Goal: Task Accomplishment & Management: Manage account settings

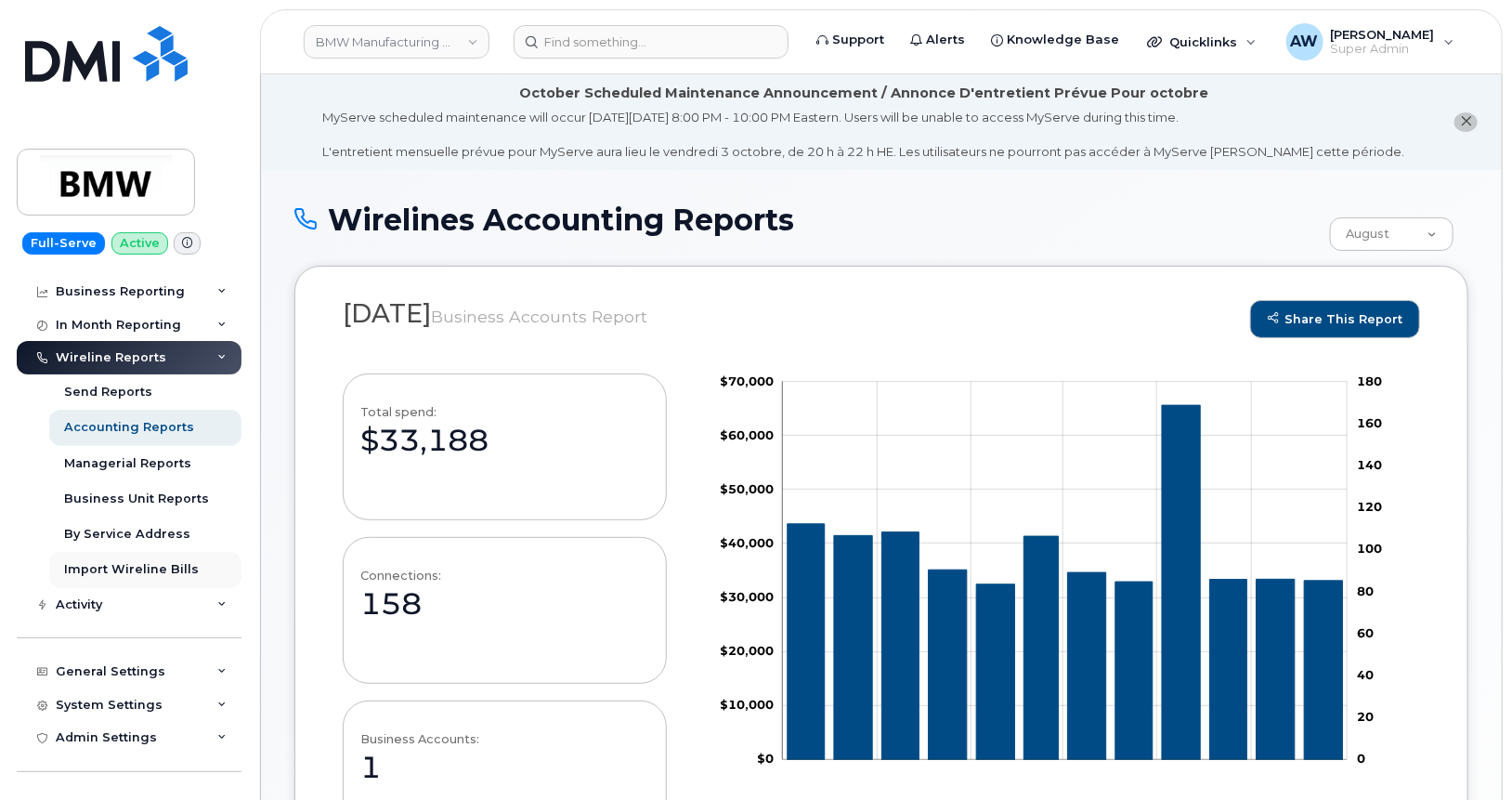
scroll to position [311, 0]
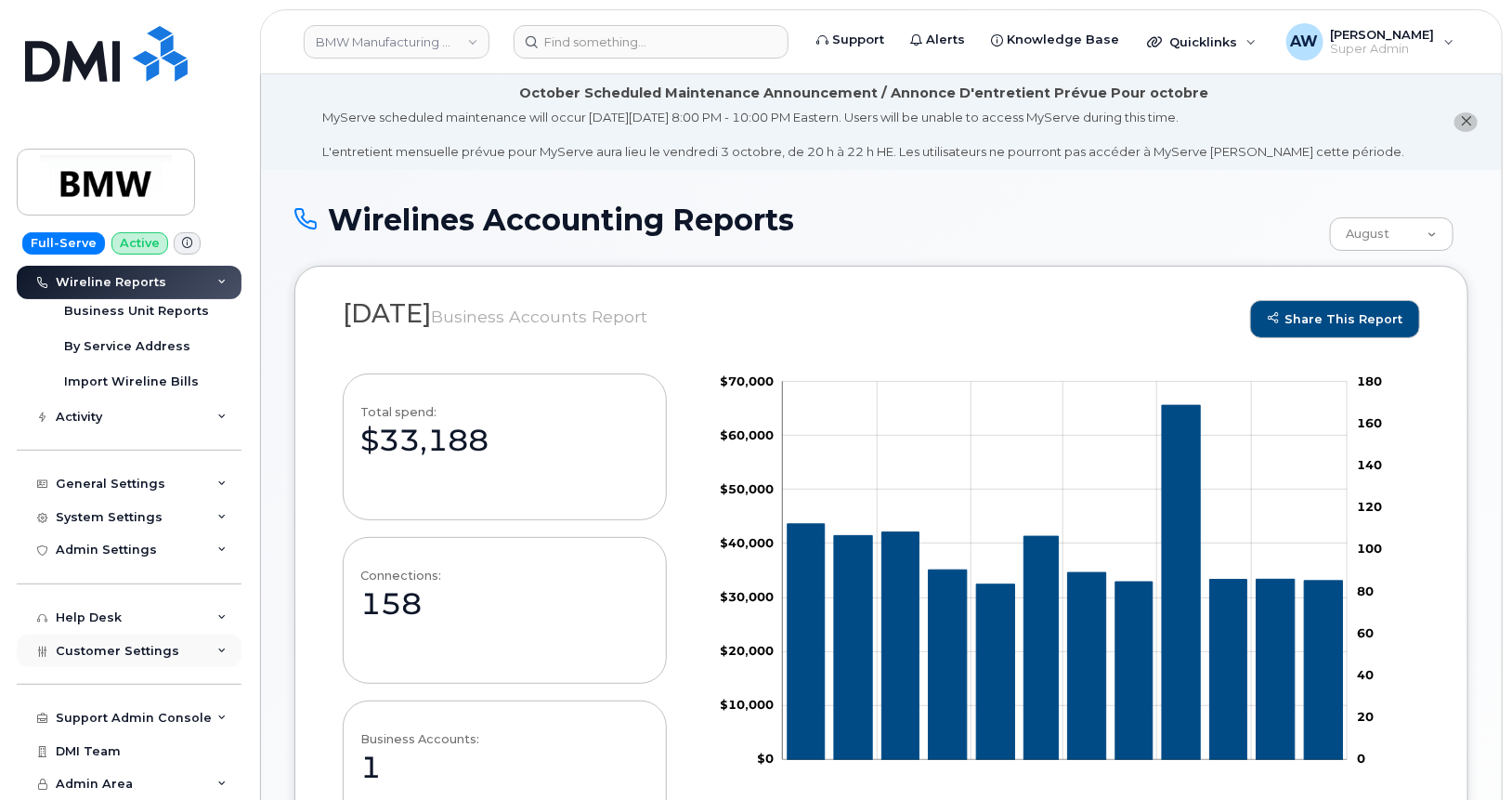
click at [100, 663] on div "Customer Settings" at bounding box center [129, 651] width 225 height 34
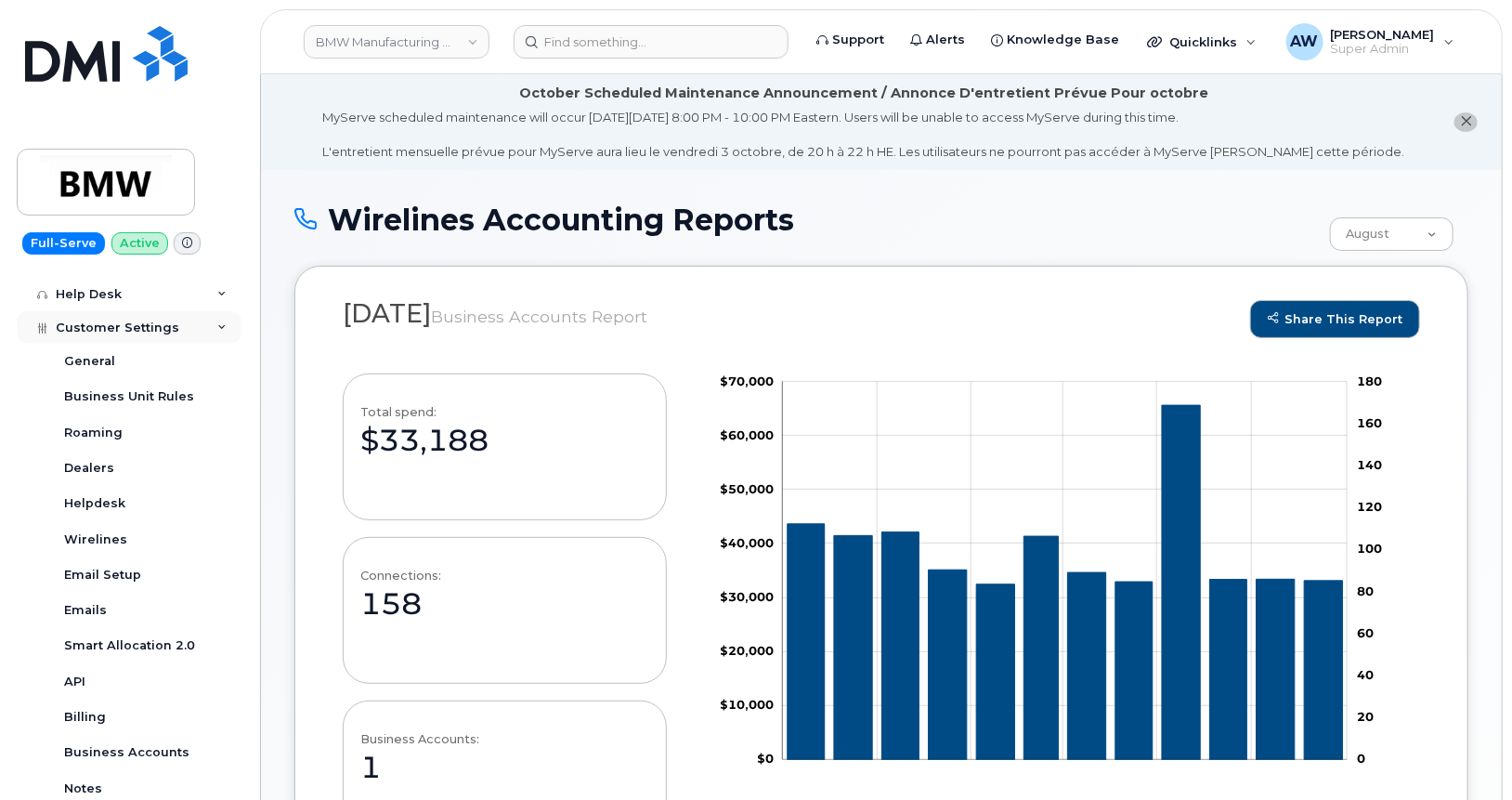
scroll to position [845, 0]
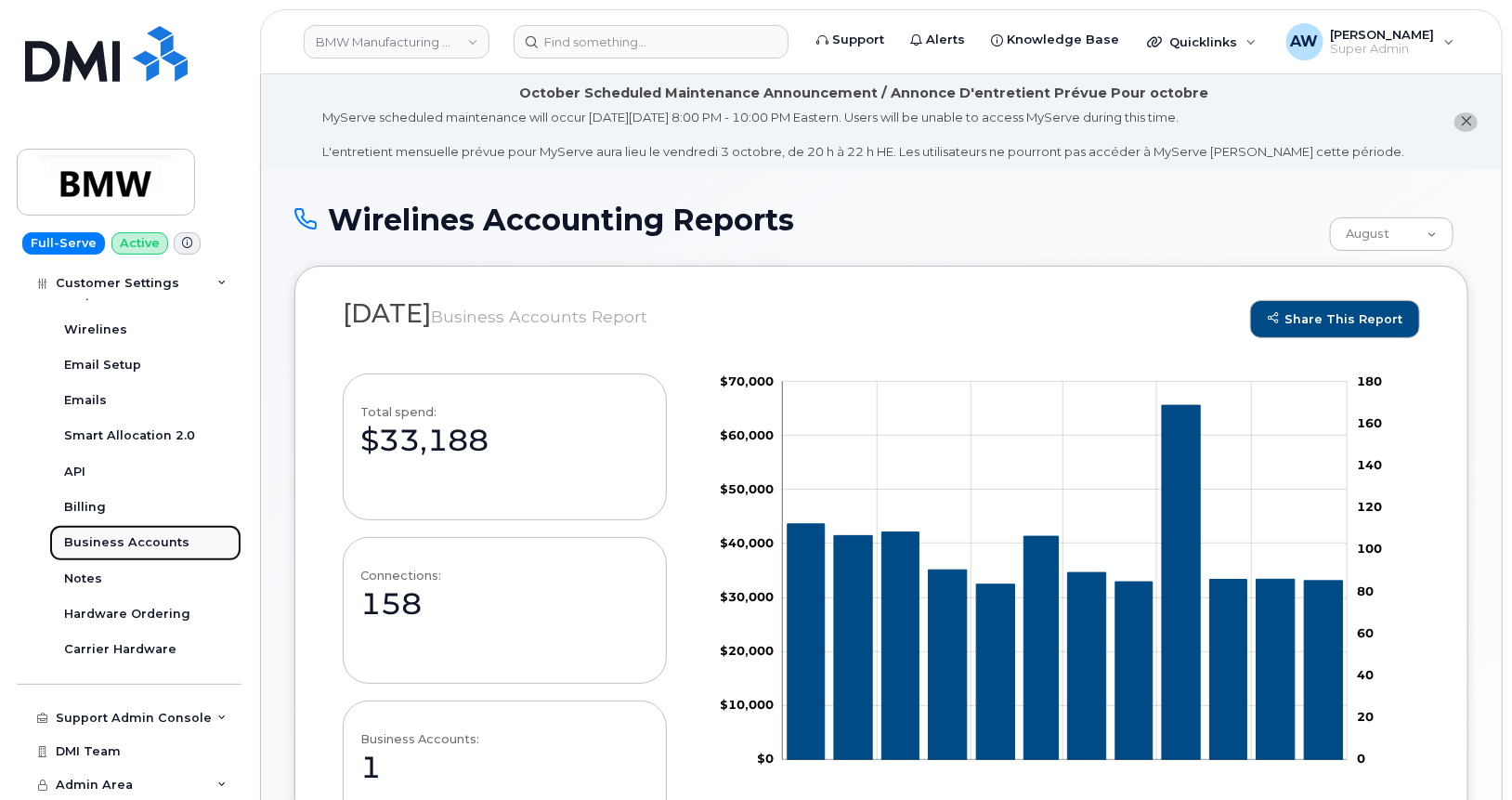
click at [123, 531] on link "Business Accounts" at bounding box center [145, 543] width 192 height 36
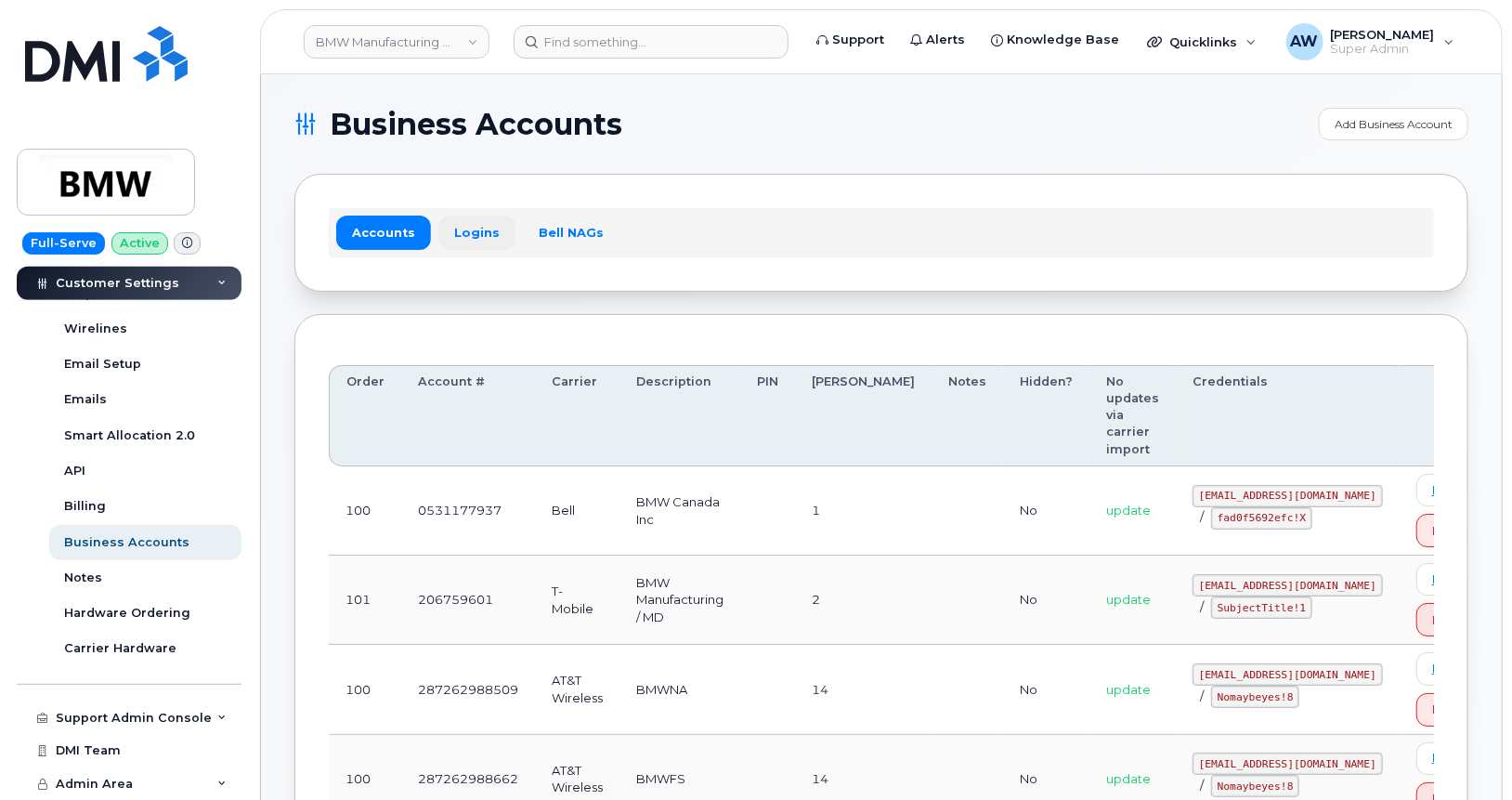
click at [476, 235] on link "Logins" at bounding box center [477, 233] width 77 height 34
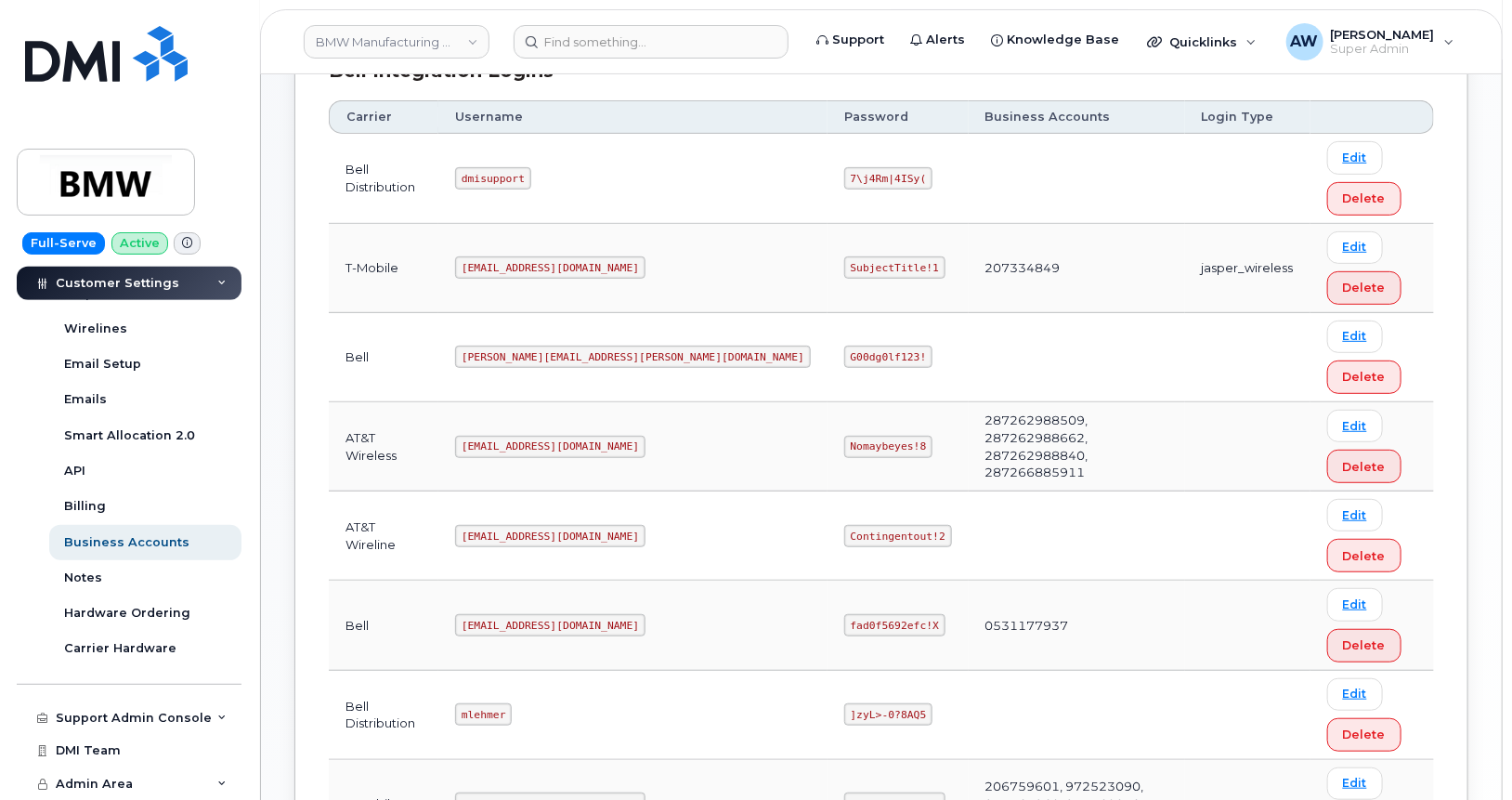
scroll to position [371, 0]
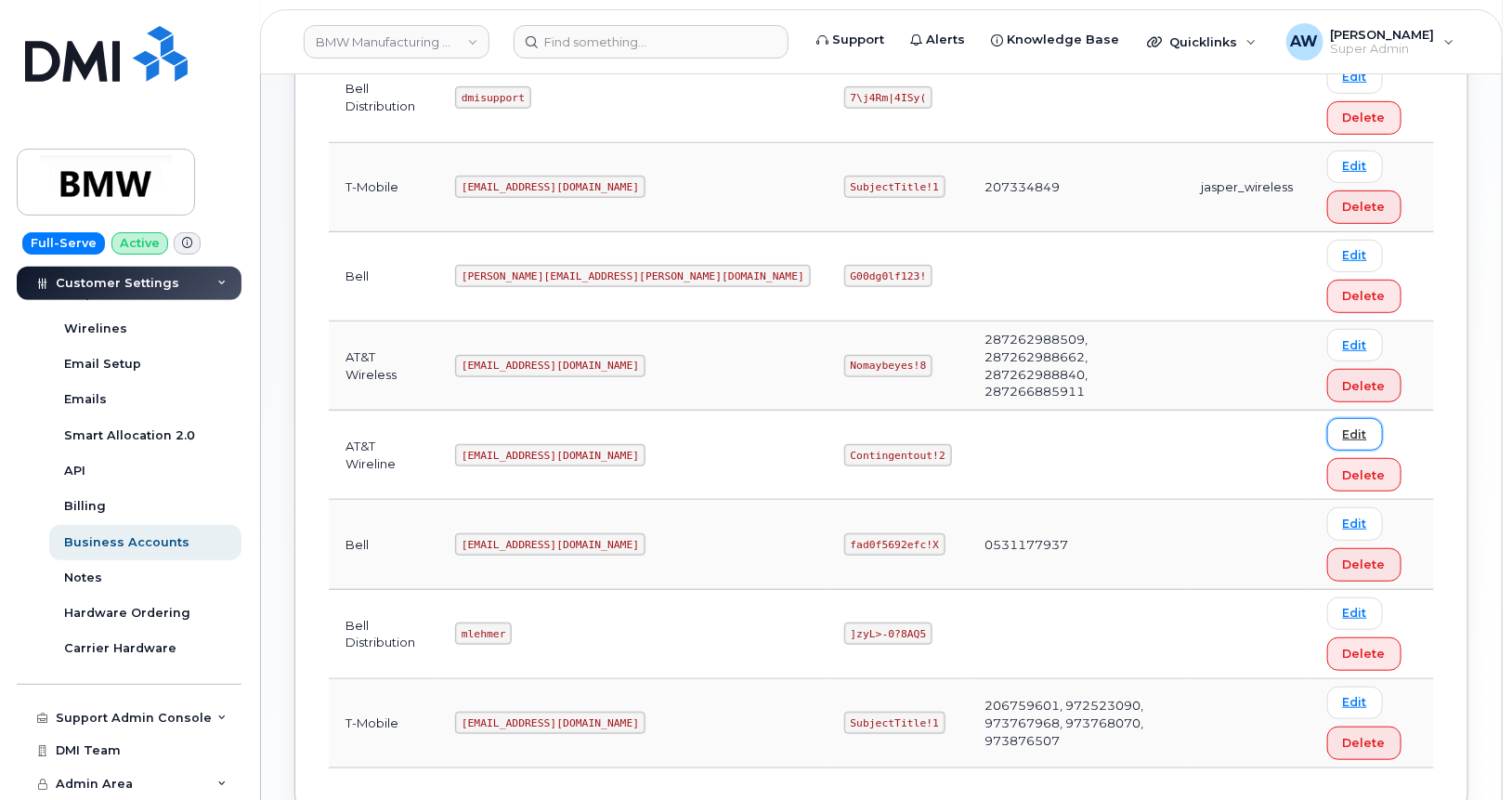
click at [1327, 431] on link "Edit" at bounding box center [1355, 434] width 55 height 33
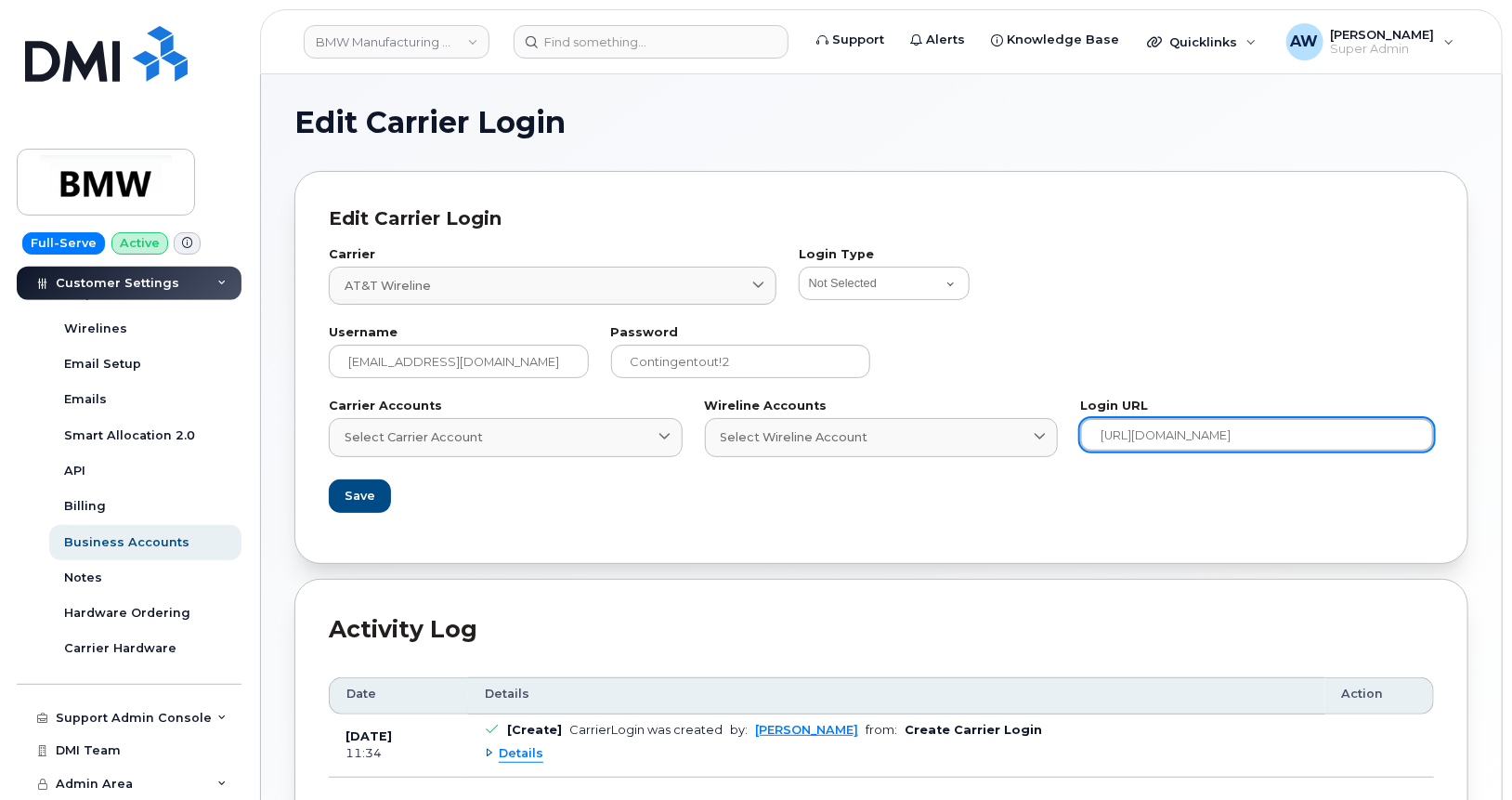
click at [1191, 431] on input "https://businesscenter.att.com/ebiz/dashboard/v2/index.html#/dashboard" at bounding box center [1258, 435] width 354 height 34
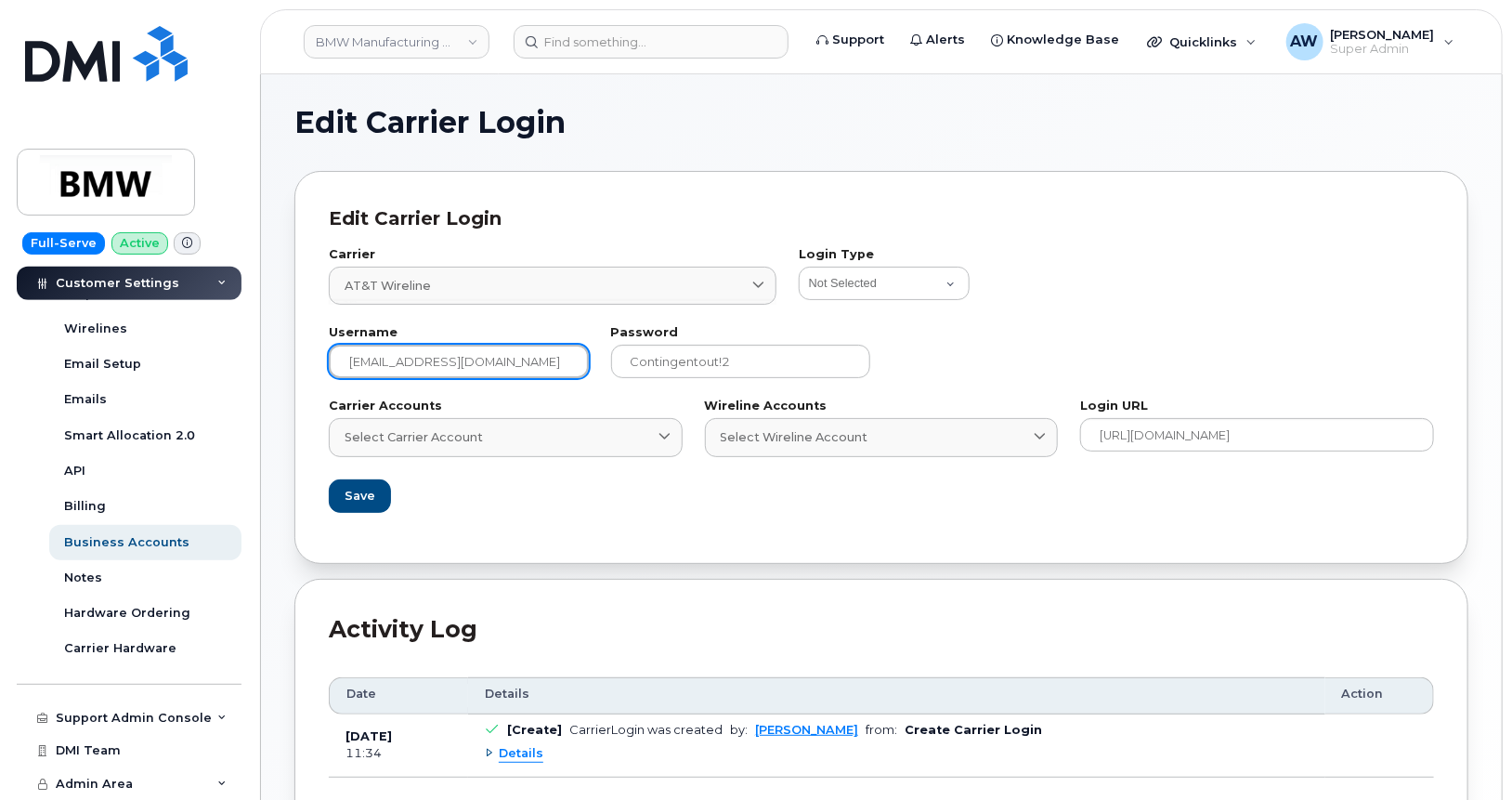
click at [553, 372] on input "wgeary@dminc.com" at bounding box center [458, 361] width 260 height 34
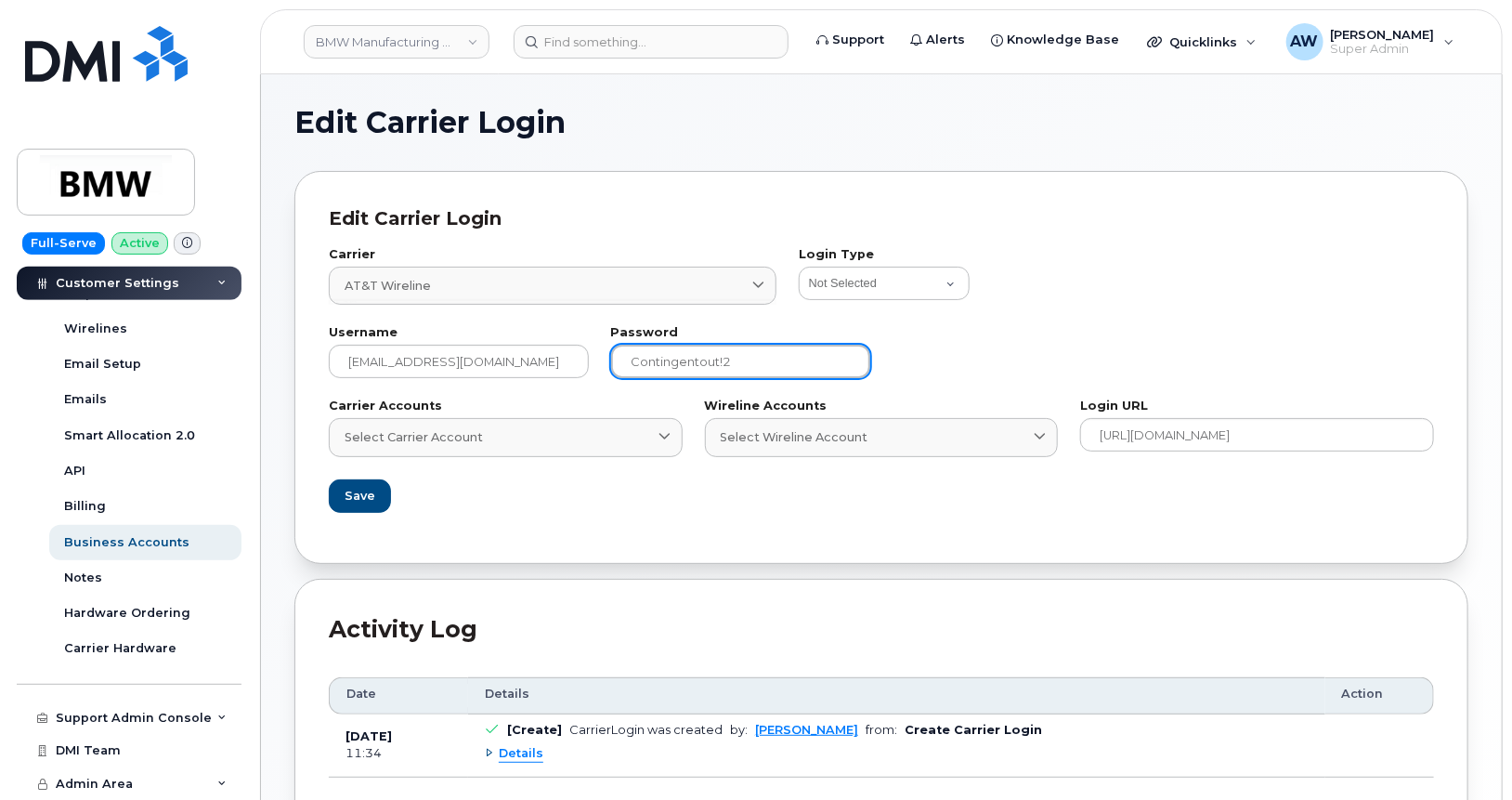
click at [709, 354] on input "Contingentout!2" at bounding box center [741, 361] width 260 height 34
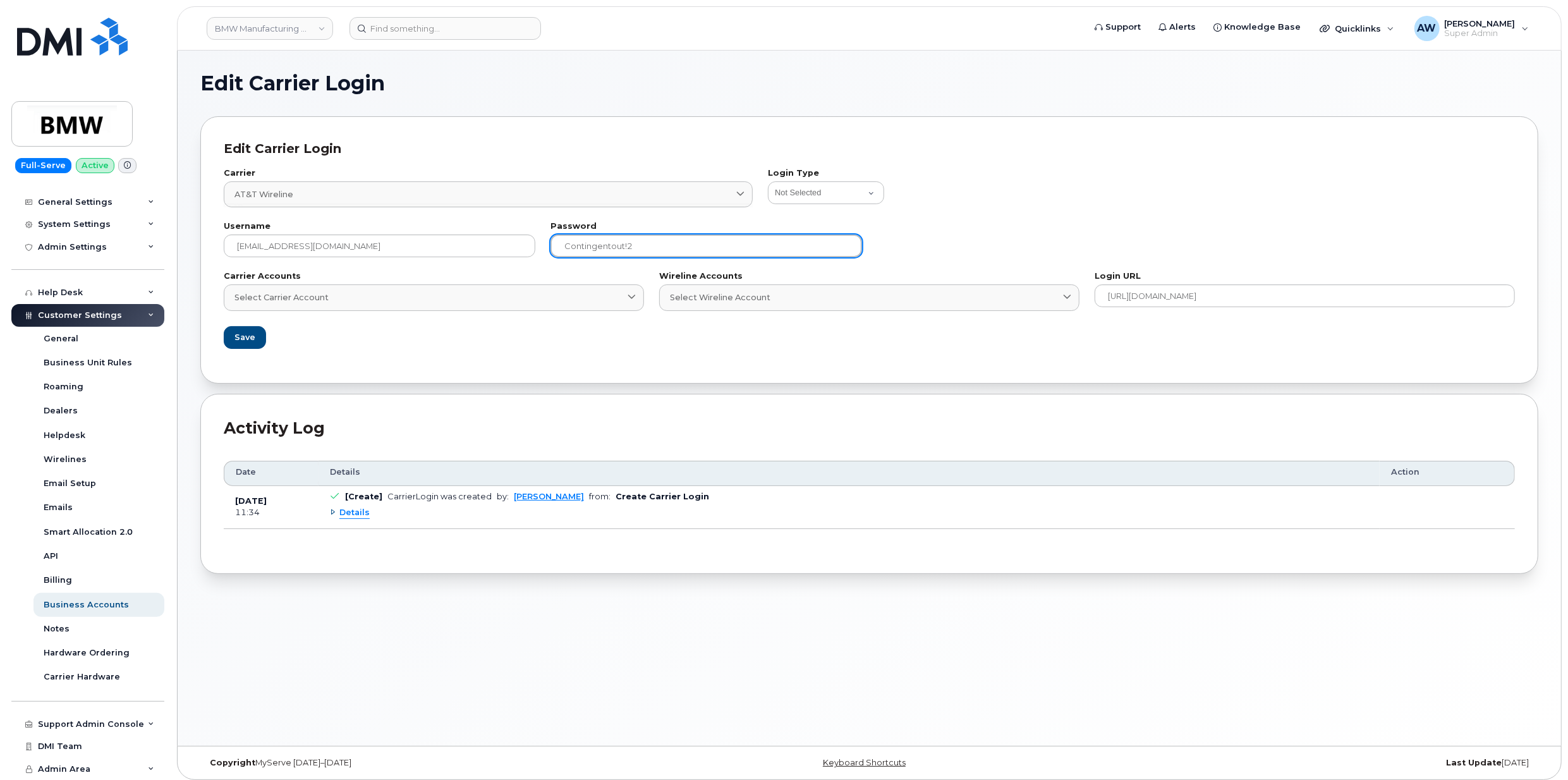
scroll to position [157, 0]
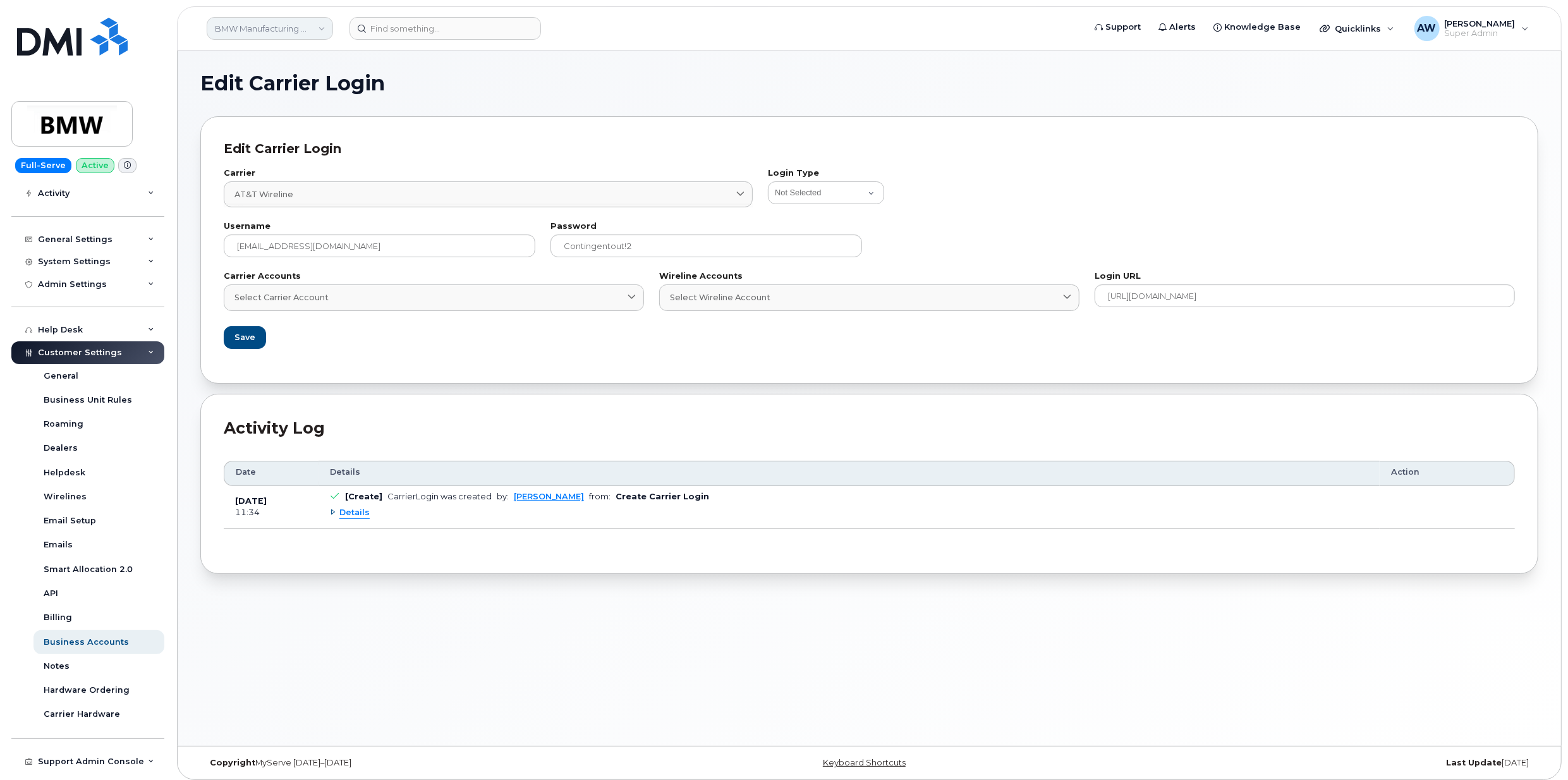
click at [278, 28] on link "BMW Manufacturing Co LLC" at bounding box center [270, 28] width 127 height 23
type input "Abm"
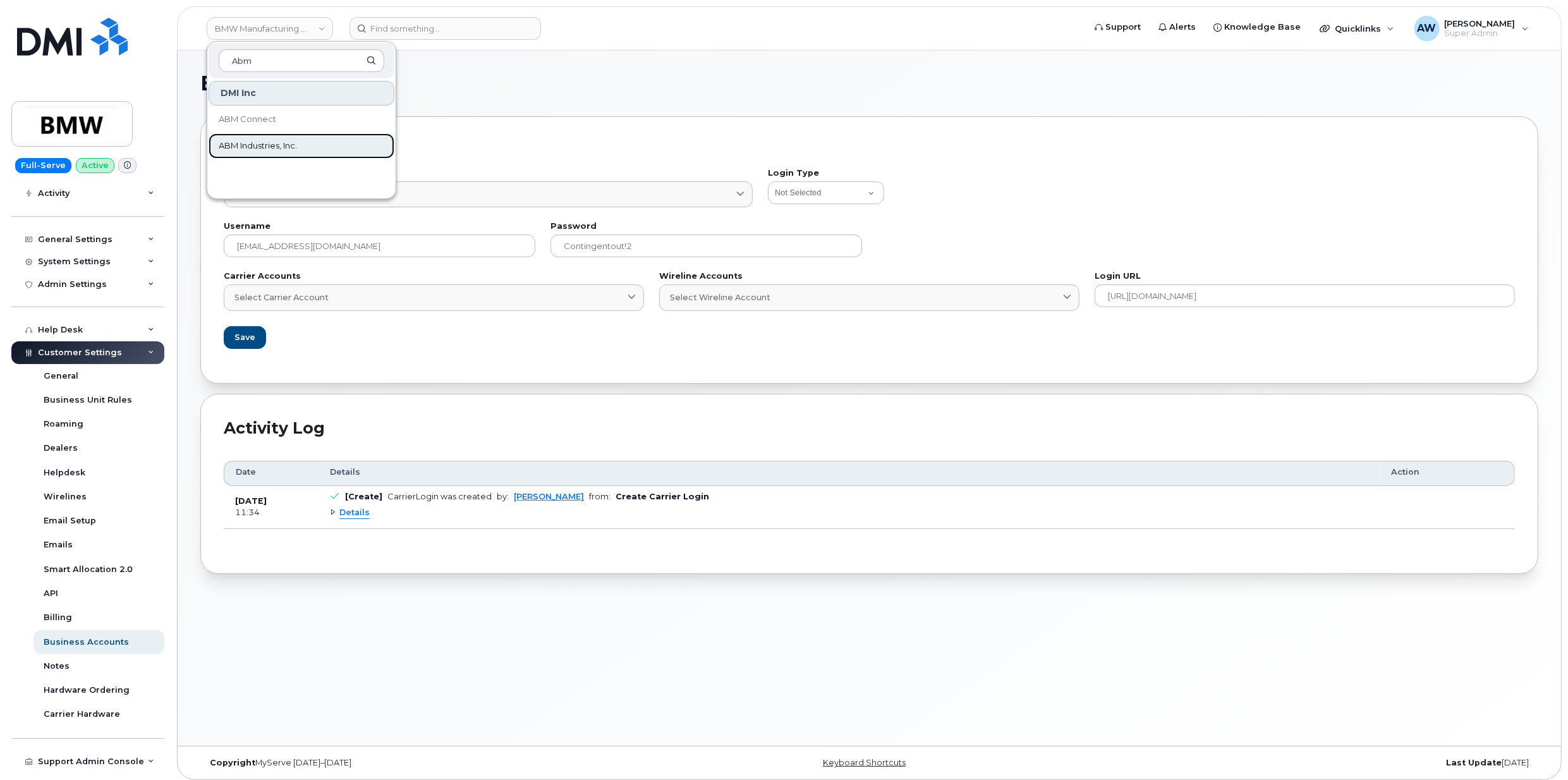
click at [251, 152] on span "ABM Industries, Inc." at bounding box center [258, 145] width 78 height 13
